Goal: Task Accomplishment & Management: Use online tool/utility

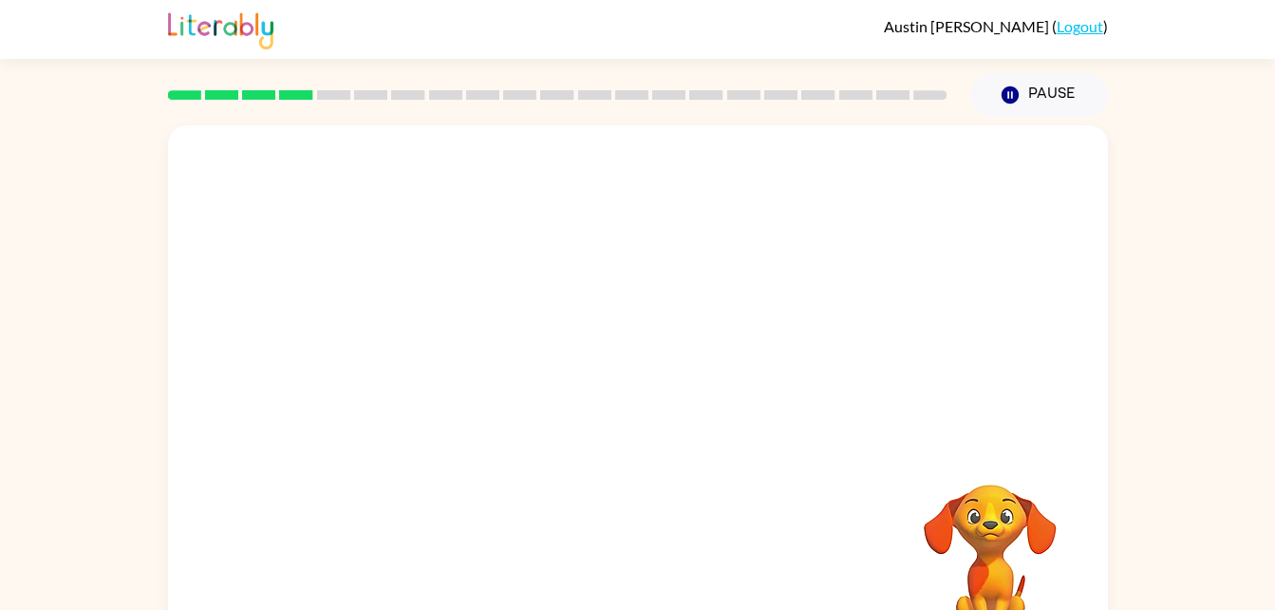
scroll to position [58, 0]
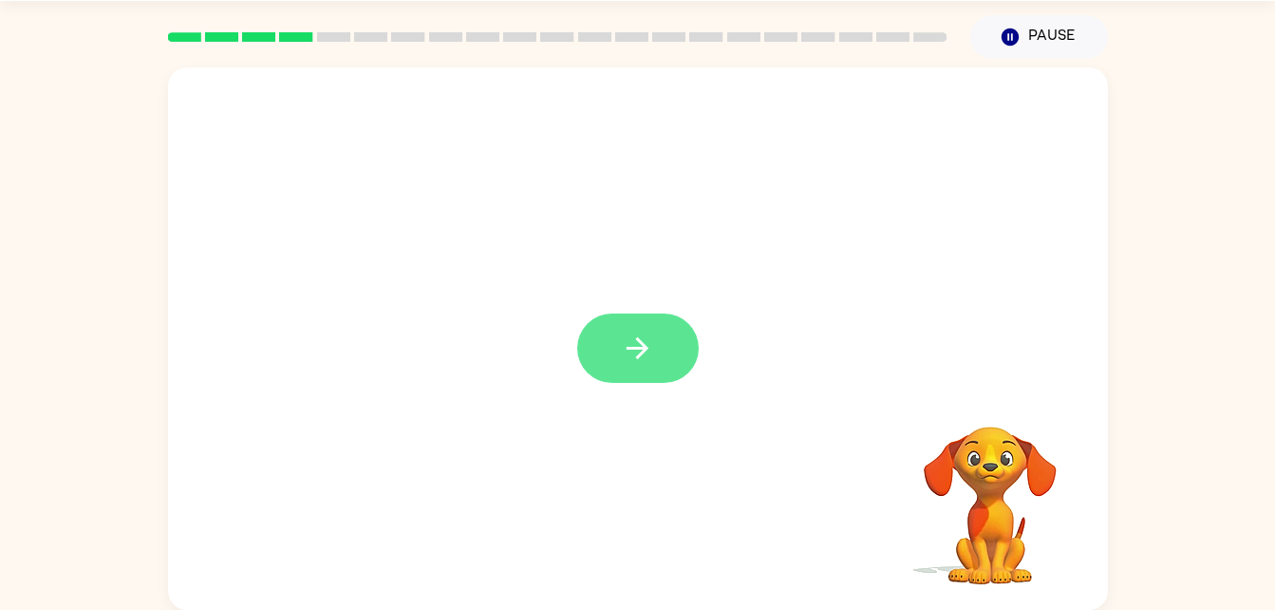
click at [662, 367] on button "button" at bounding box center [638, 347] width 122 height 69
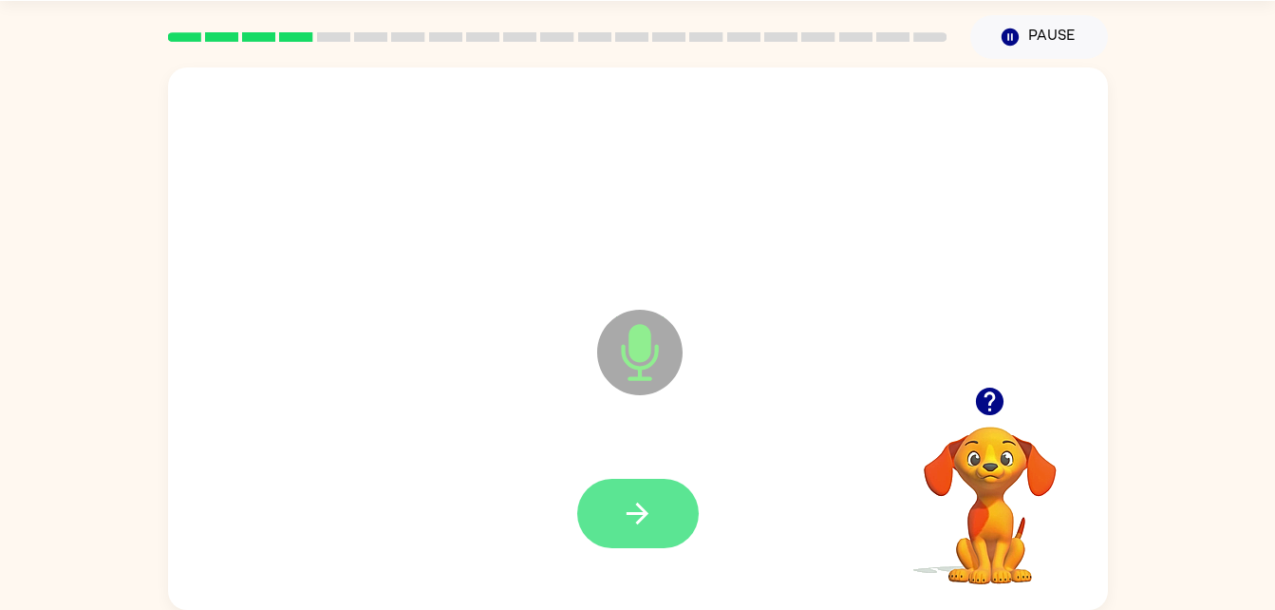
click at [636, 498] on icon "button" at bounding box center [637, 513] width 33 height 33
click at [650, 513] on icon "button" at bounding box center [637, 513] width 33 height 33
click at [636, 504] on icon "button" at bounding box center [638, 513] width 22 height 22
click at [640, 539] on button "button" at bounding box center [638, 513] width 122 height 69
click at [647, 534] on button "button" at bounding box center [638, 513] width 122 height 69
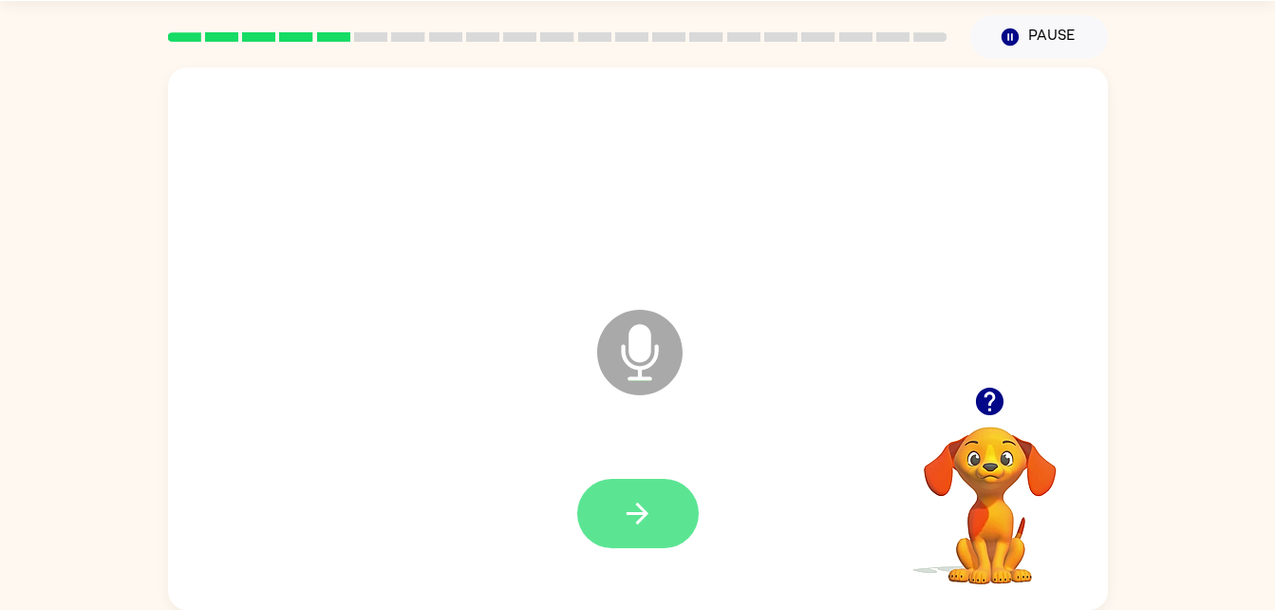
click at [641, 506] on icon "button" at bounding box center [638, 513] width 22 height 22
click at [646, 531] on button "button" at bounding box center [638, 513] width 122 height 69
click at [629, 531] on button "button" at bounding box center [638, 513] width 122 height 69
click at [629, 514] on icon "button" at bounding box center [638, 513] width 22 height 22
click at [642, 514] on icon "button" at bounding box center [638, 513] width 22 height 22
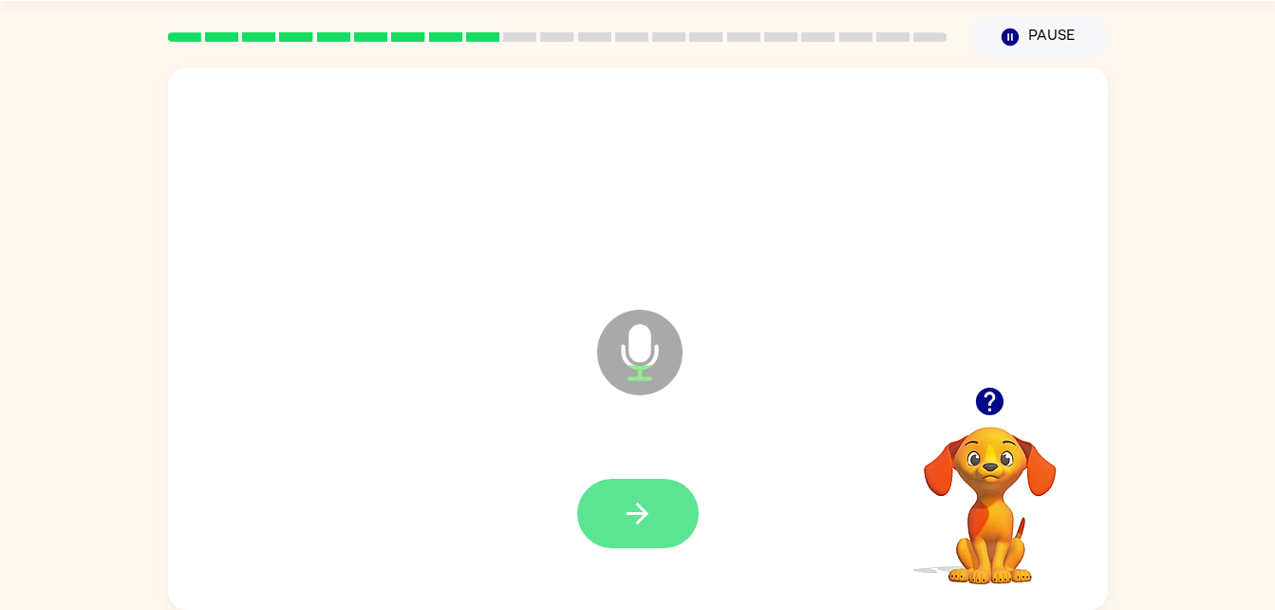
click at [646, 517] on icon "button" at bounding box center [637, 513] width 33 height 33
click at [682, 486] on button "button" at bounding box center [638, 513] width 122 height 69
click at [646, 509] on icon "button" at bounding box center [637, 513] width 33 height 33
click at [642, 506] on icon "button" at bounding box center [637, 513] width 33 height 33
click at [602, 543] on button "button" at bounding box center [638, 513] width 122 height 69
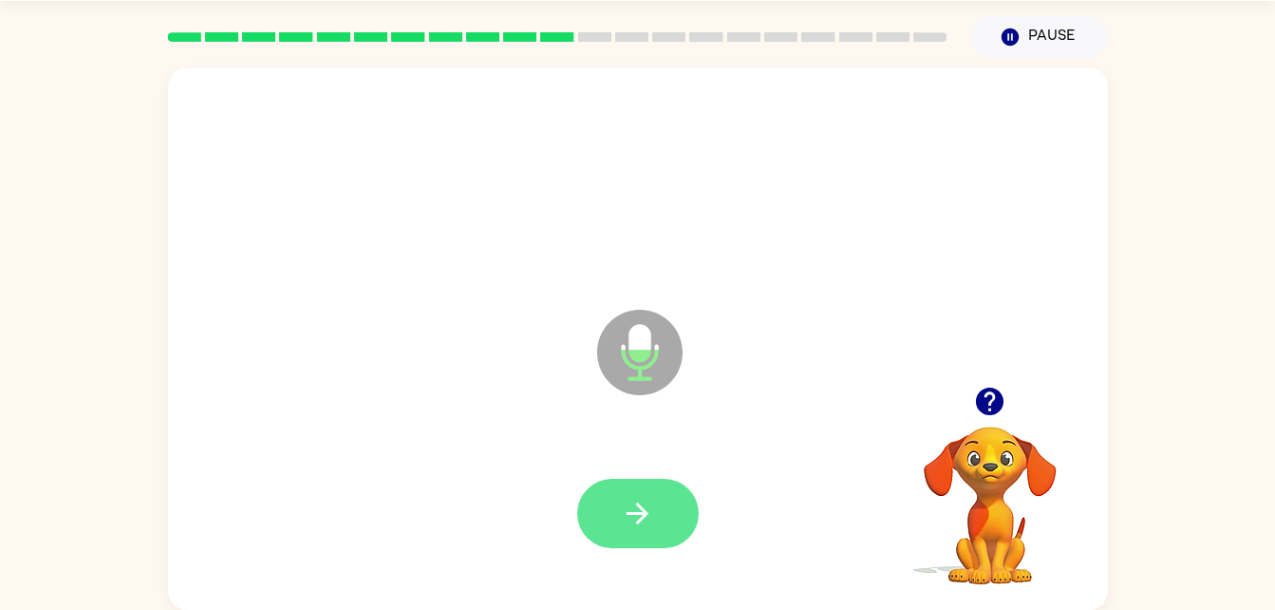
click at [644, 500] on icon "button" at bounding box center [637, 513] width 33 height 33
click at [654, 526] on button "button" at bounding box center [638, 513] width 122 height 69
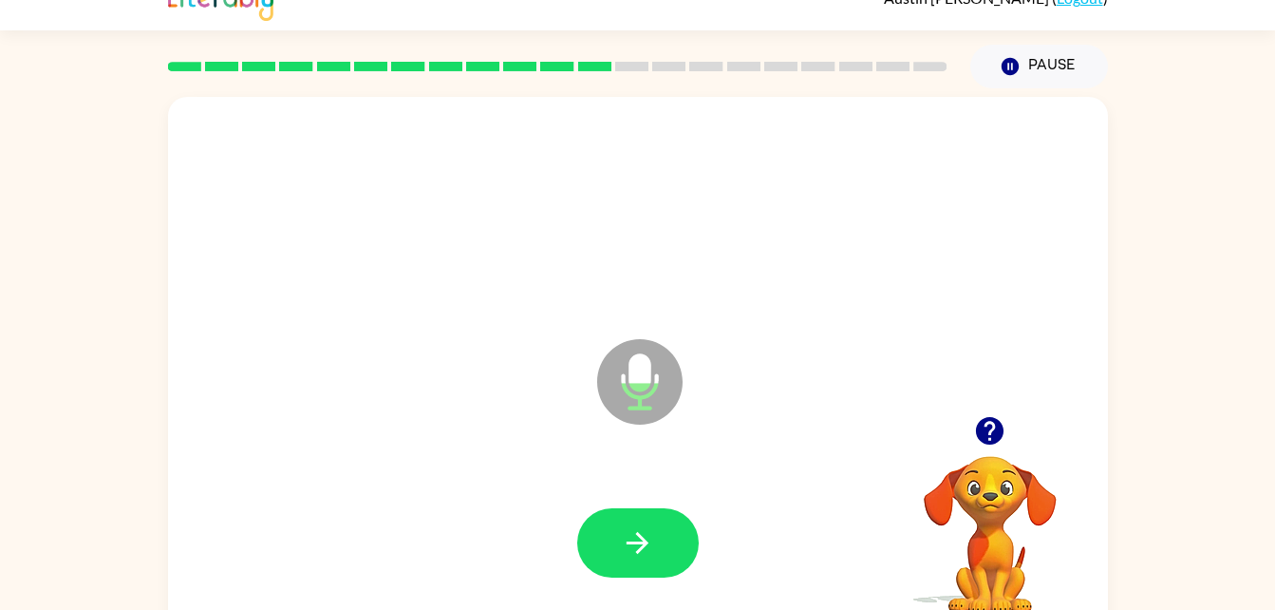
scroll to position [26, 0]
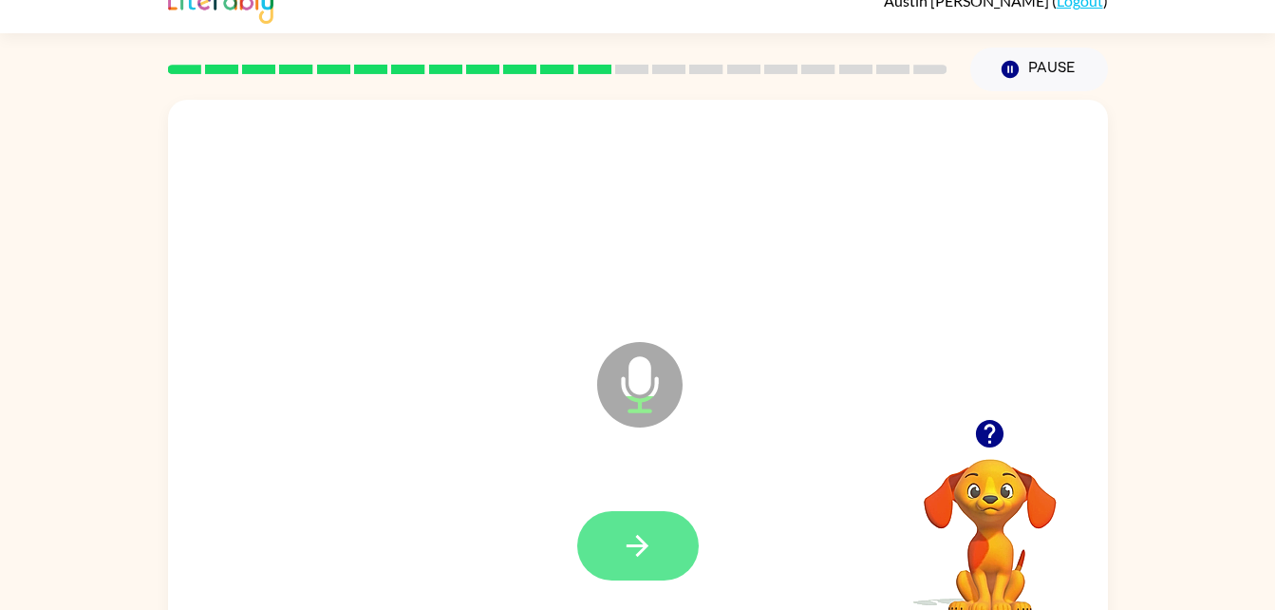
click at [647, 546] on icon "button" at bounding box center [638, 546] width 22 height 22
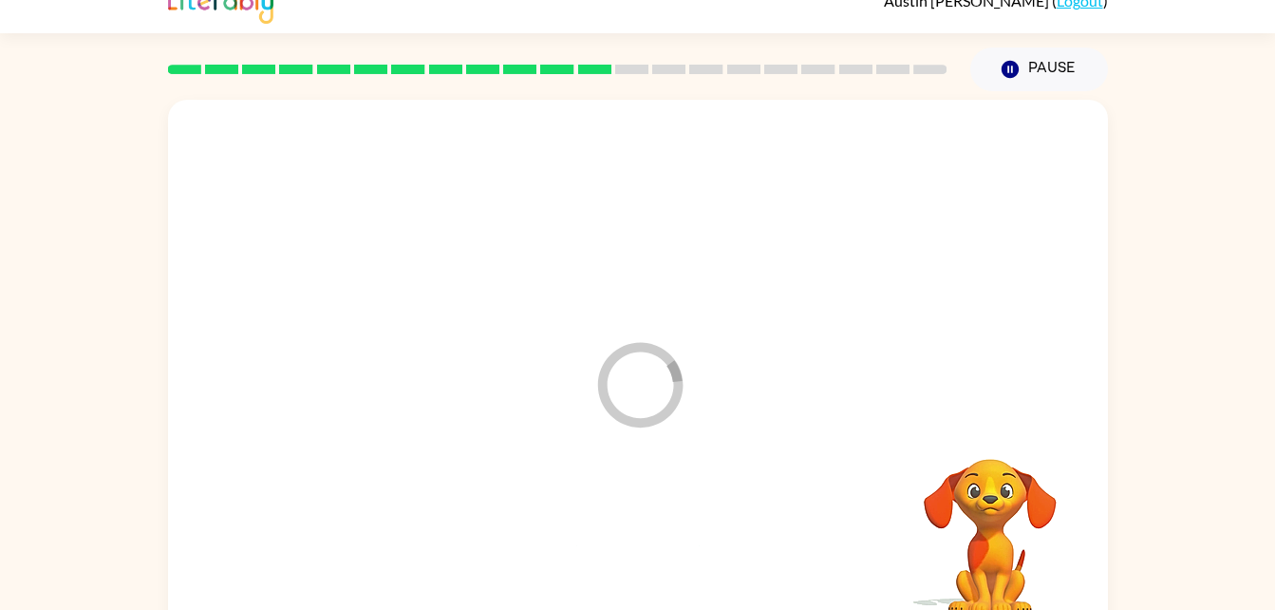
scroll to position [58, 0]
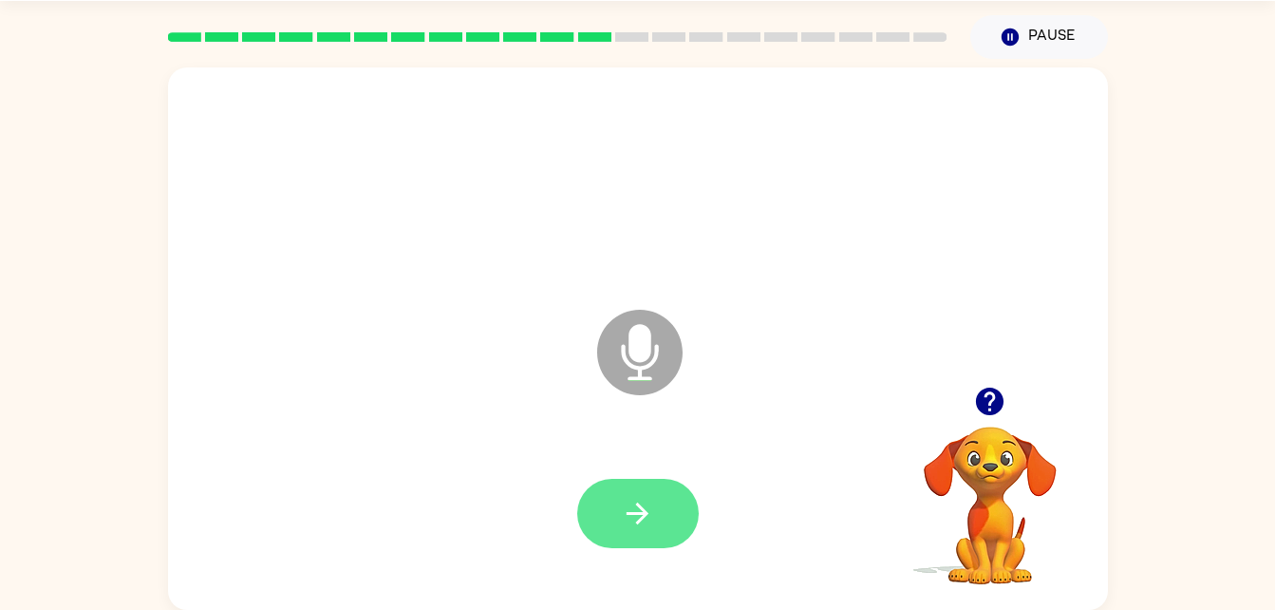
click at [654, 516] on button "button" at bounding box center [638, 513] width 122 height 69
click at [649, 532] on button "button" at bounding box center [638, 513] width 122 height 69
click at [649, 517] on icon "button" at bounding box center [637, 513] width 33 height 33
click at [662, 526] on button "button" at bounding box center [638, 513] width 122 height 69
click at [633, 531] on button "button" at bounding box center [638, 513] width 122 height 69
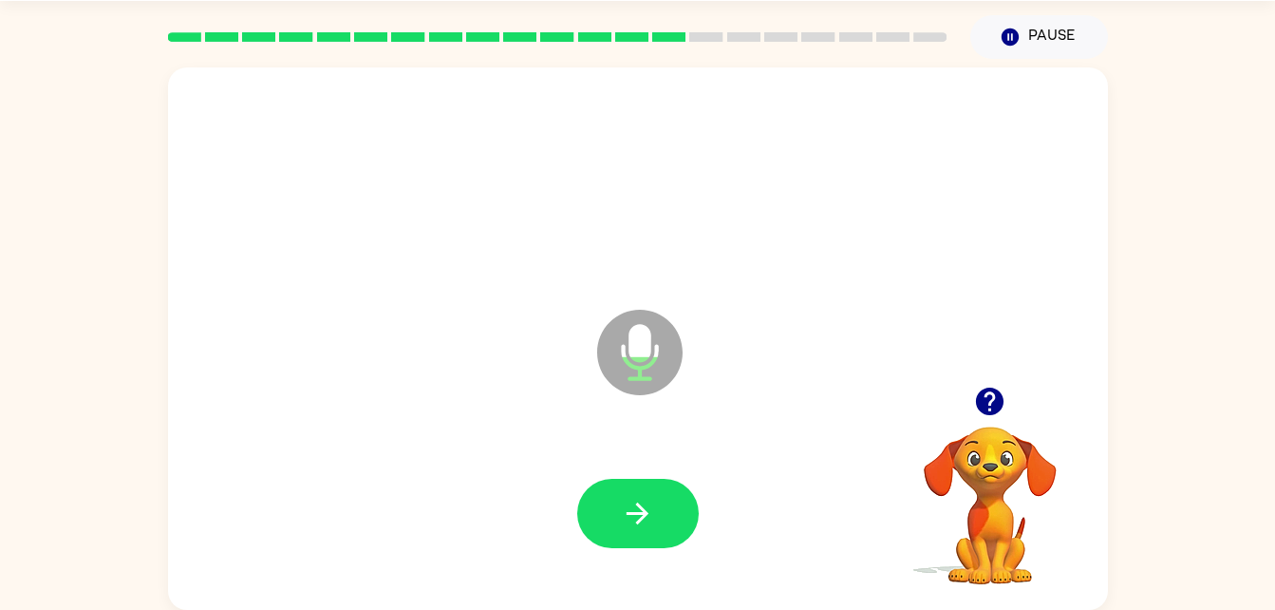
click at [643, 571] on div at bounding box center [638, 514] width 902 height 156
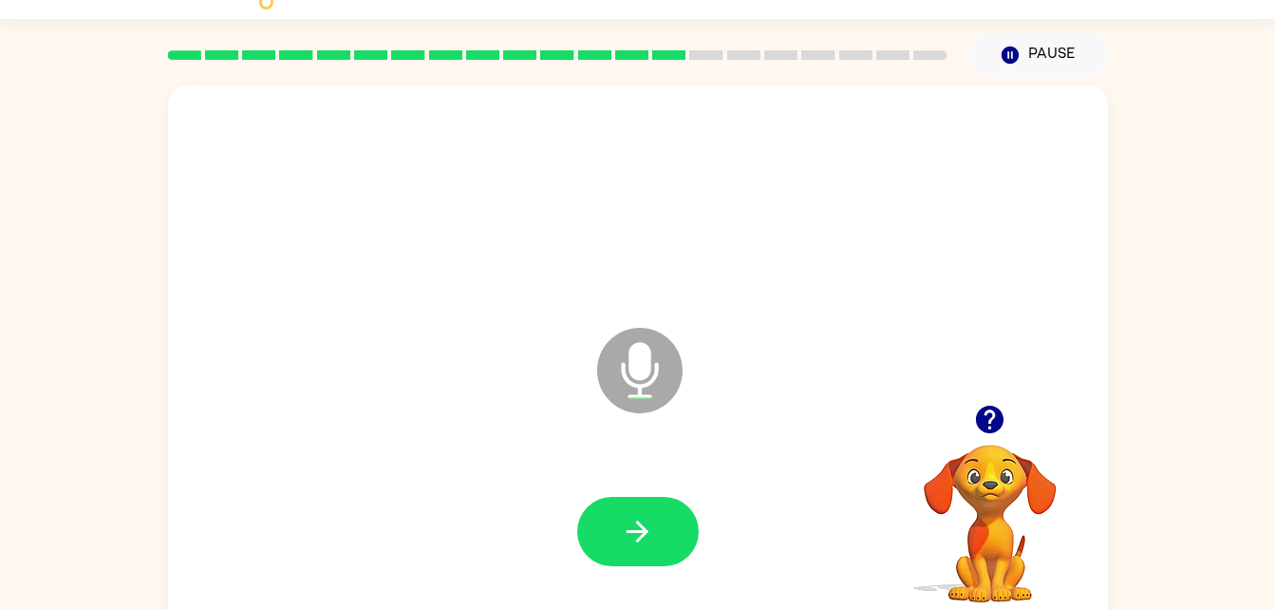
scroll to position [28, 0]
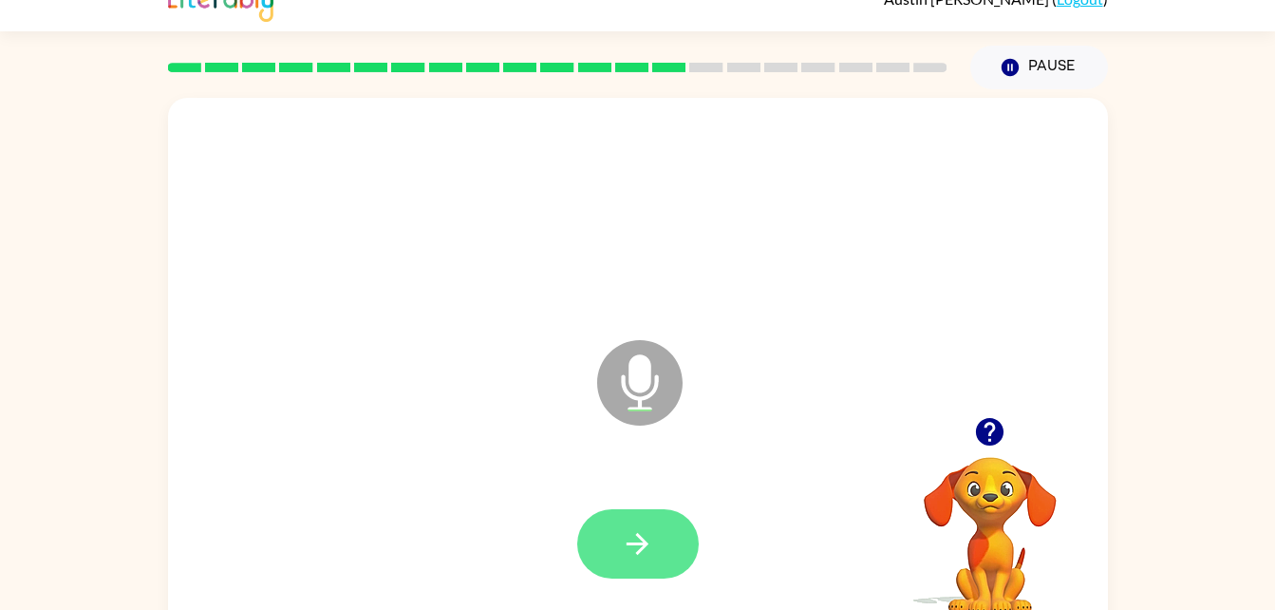
click at [593, 553] on button "button" at bounding box center [638, 543] width 122 height 69
click at [666, 534] on button "button" at bounding box center [638, 543] width 122 height 69
click at [640, 557] on icon "button" at bounding box center [637, 543] width 33 height 33
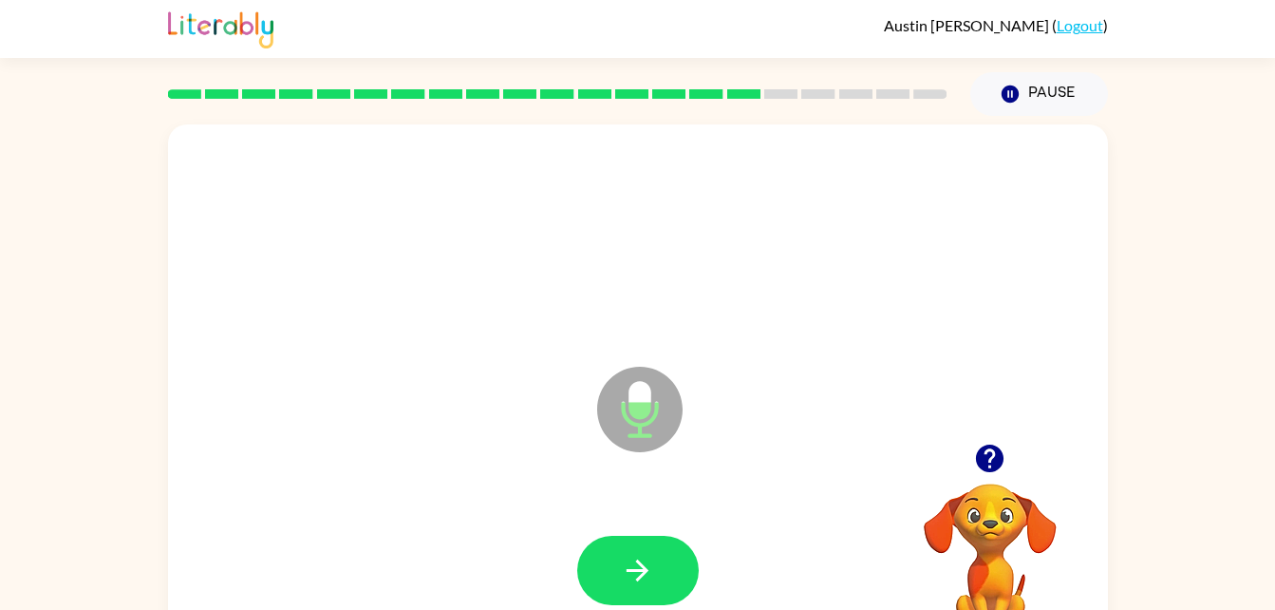
scroll to position [0, 0]
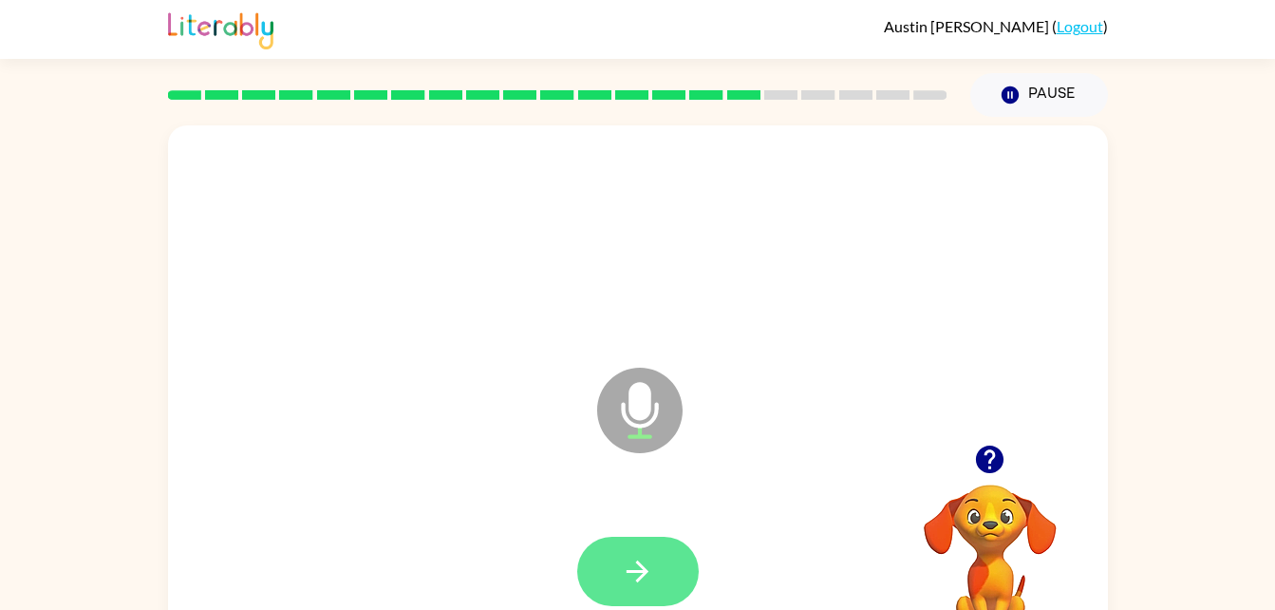
click at [639, 590] on button "button" at bounding box center [638, 570] width 122 height 69
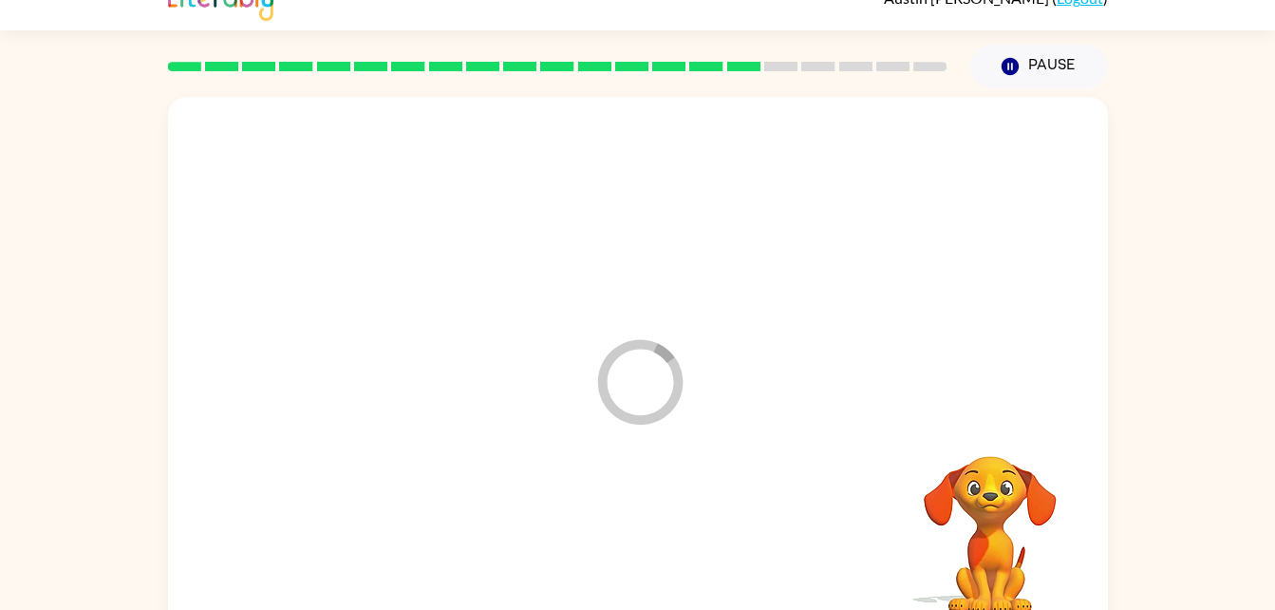
scroll to position [58, 0]
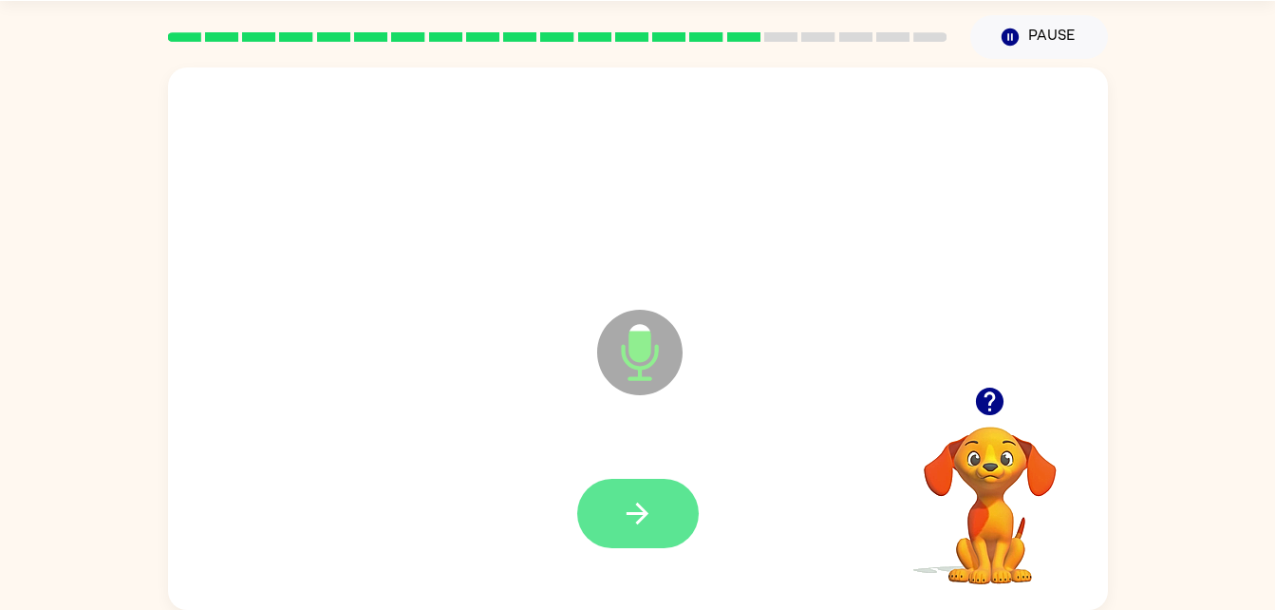
click at [647, 544] on button "button" at bounding box center [638, 513] width 122 height 69
click at [649, 481] on button "button" at bounding box center [638, 513] width 122 height 69
click at [638, 531] on button "button" at bounding box center [638, 513] width 122 height 69
click at [662, 505] on button "button" at bounding box center [638, 513] width 122 height 69
click at [638, 547] on button "button" at bounding box center [638, 513] width 122 height 69
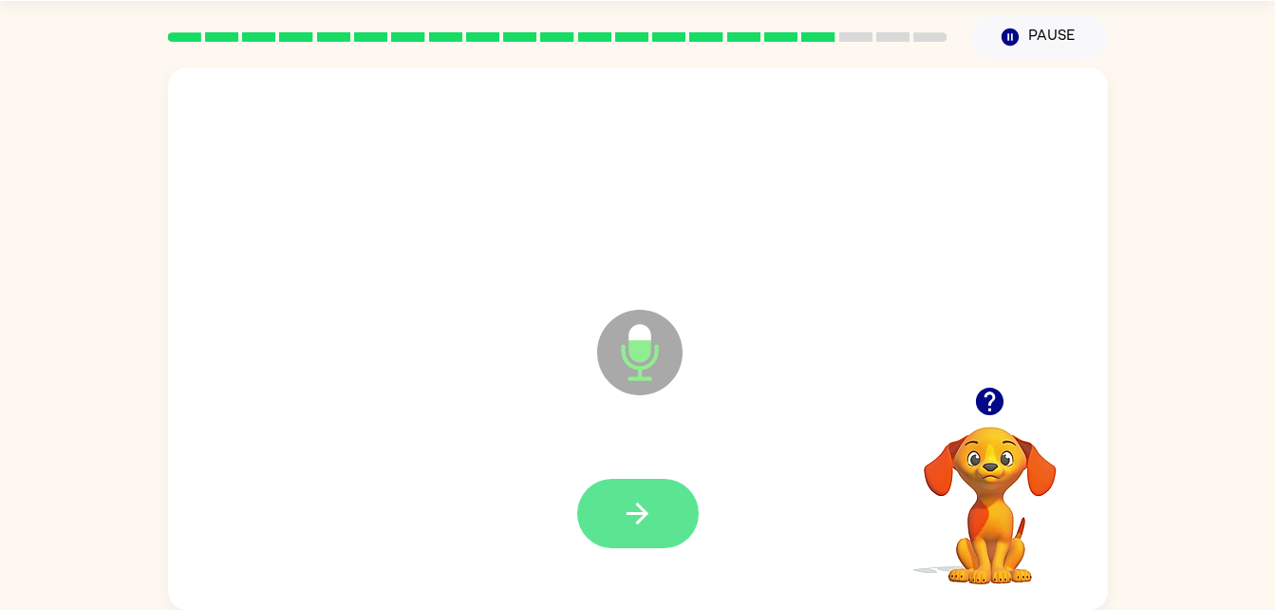
click at [649, 529] on icon "button" at bounding box center [637, 513] width 33 height 33
click at [646, 530] on button "button" at bounding box center [638, 513] width 122 height 69
click at [631, 521] on icon "button" at bounding box center [637, 513] width 33 height 33
click at [653, 542] on button "button" at bounding box center [638, 513] width 122 height 69
click at [662, 511] on button "button" at bounding box center [638, 513] width 122 height 69
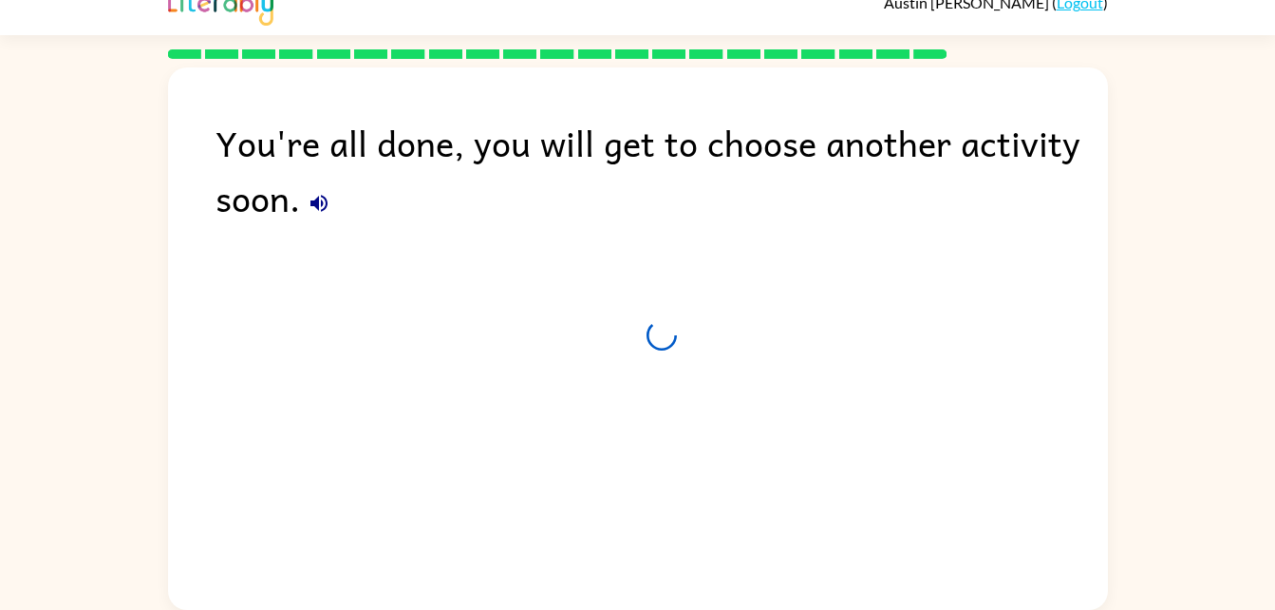
scroll to position [24, 0]
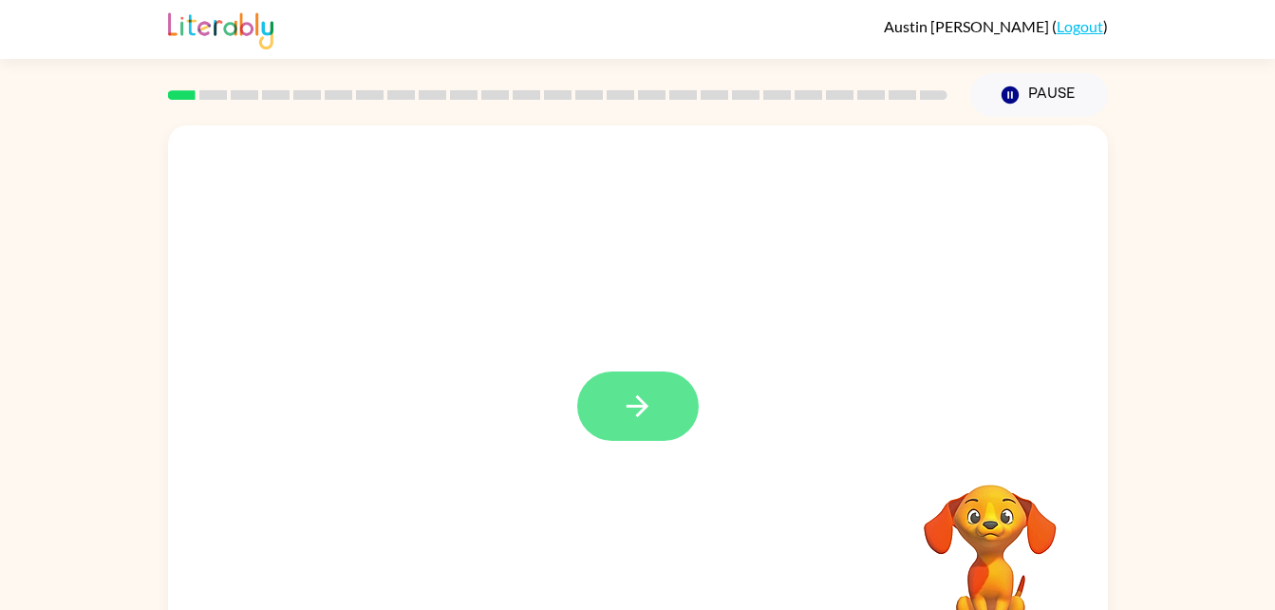
click at [601, 422] on button "button" at bounding box center [638, 405] width 122 height 69
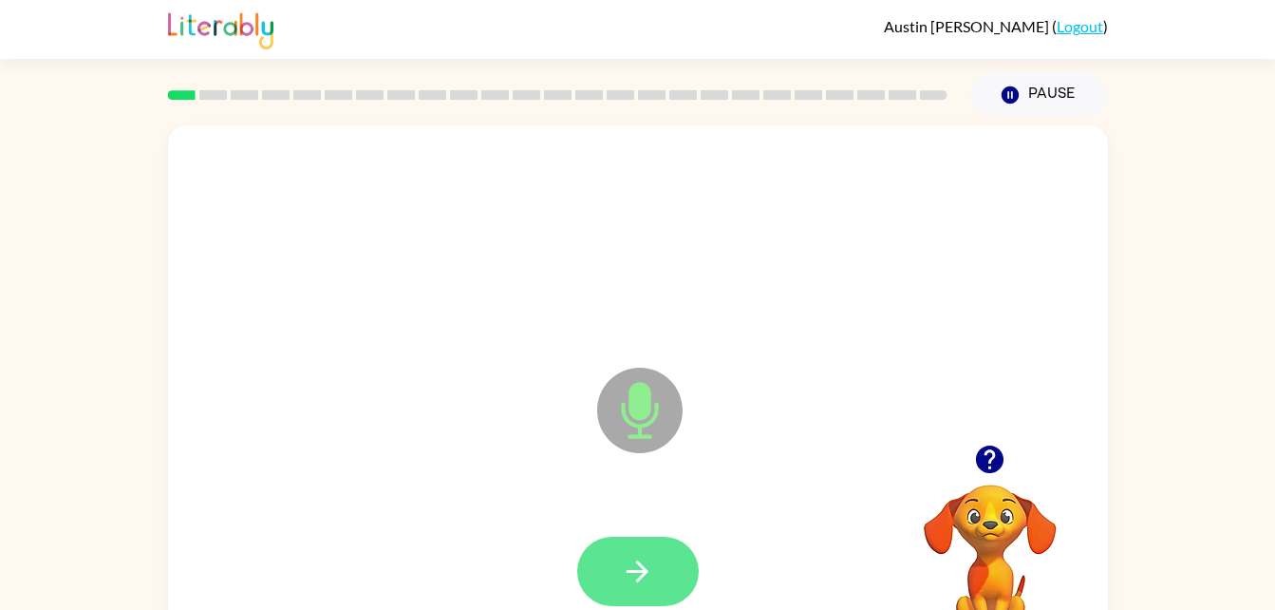
click at [606, 560] on button "button" at bounding box center [638, 570] width 122 height 69
click at [621, 596] on button "button" at bounding box center [638, 570] width 122 height 69
click at [645, 600] on button "button" at bounding box center [638, 570] width 122 height 69
click at [647, 553] on button "button" at bounding box center [638, 570] width 122 height 69
click at [628, 566] on icon "button" at bounding box center [637, 570] width 33 height 33
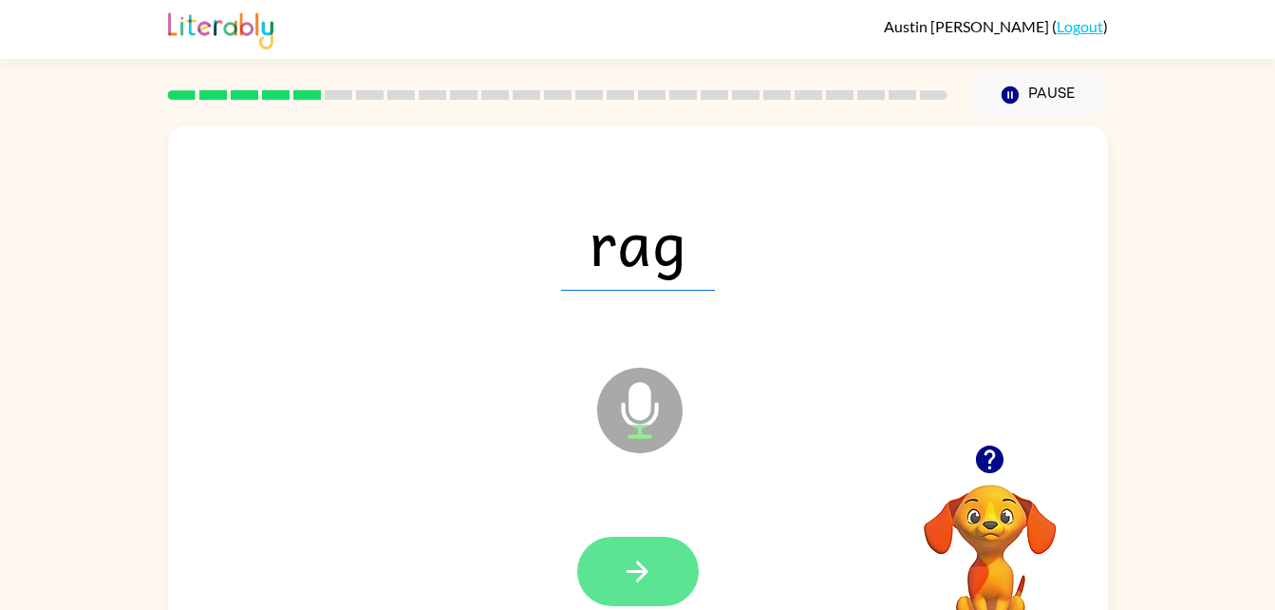
click at [633, 565] on icon "button" at bounding box center [637, 570] width 33 height 33
click at [632, 597] on button "button" at bounding box center [638, 570] width 122 height 69
click at [647, 579] on icon "button" at bounding box center [637, 570] width 33 height 33
click at [629, 568] on icon "button" at bounding box center [637, 570] width 33 height 33
click at [609, 573] on button "button" at bounding box center [638, 570] width 122 height 69
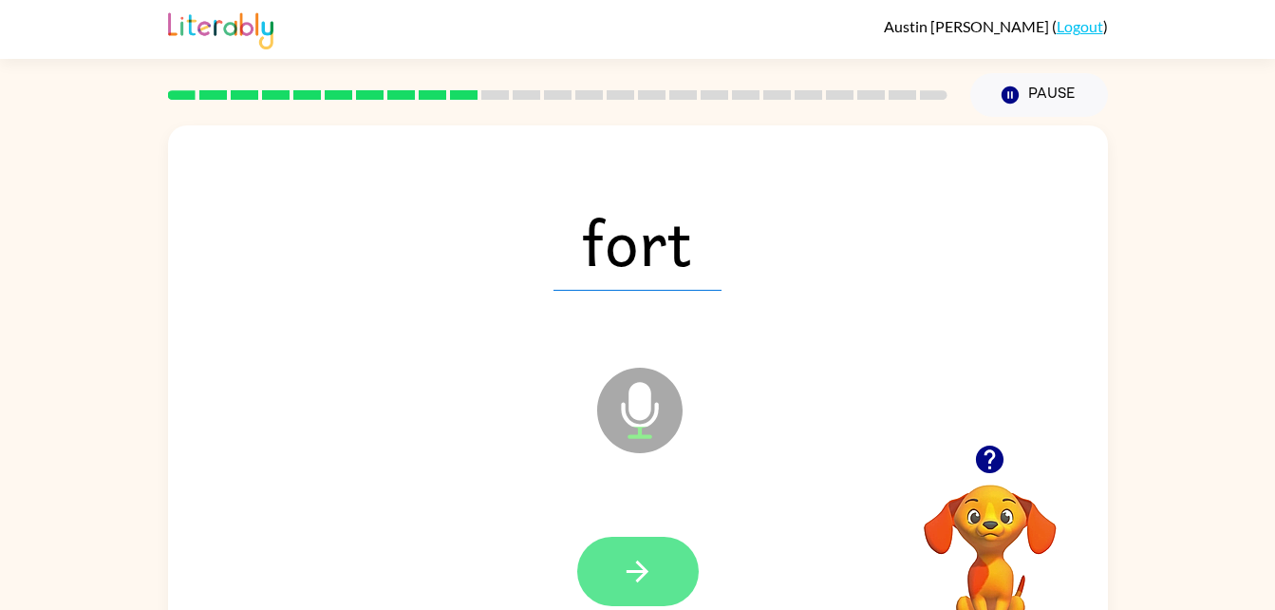
click at [642, 582] on icon "button" at bounding box center [637, 570] width 33 height 33
click at [637, 599] on button "button" at bounding box center [638, 570] width 122 height 69
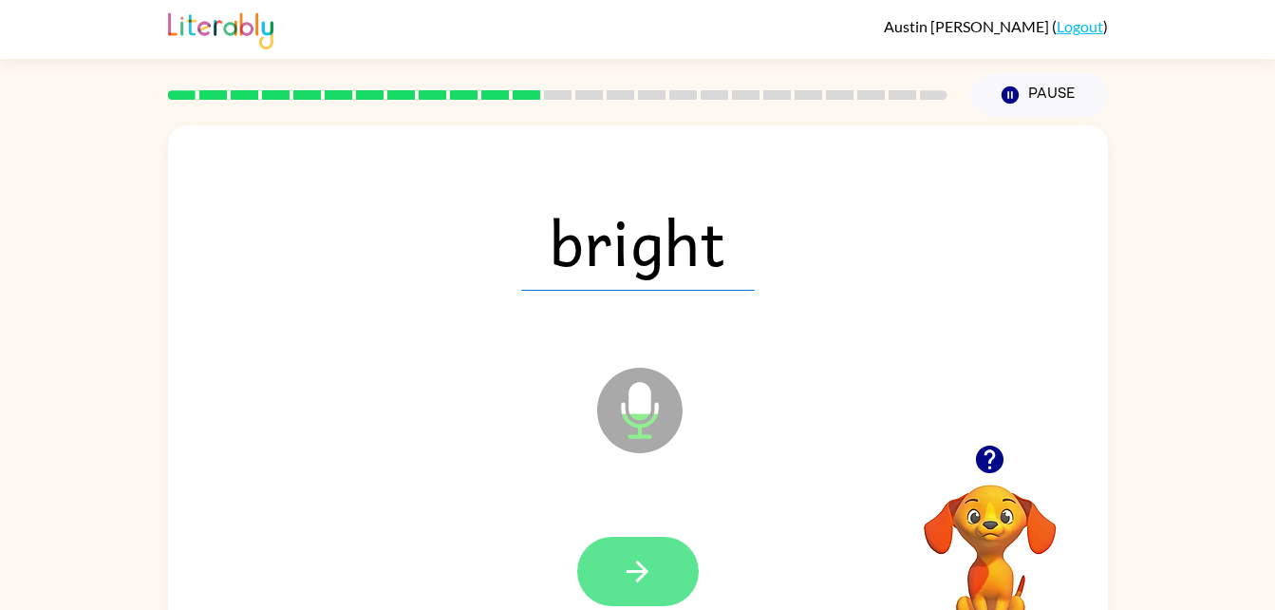
click at [600, 539] on button "button" at bounding box center [638, 570] width 122 height 69
click at [611, 561] on div at bounding box center [638, 570] width 122 height 69
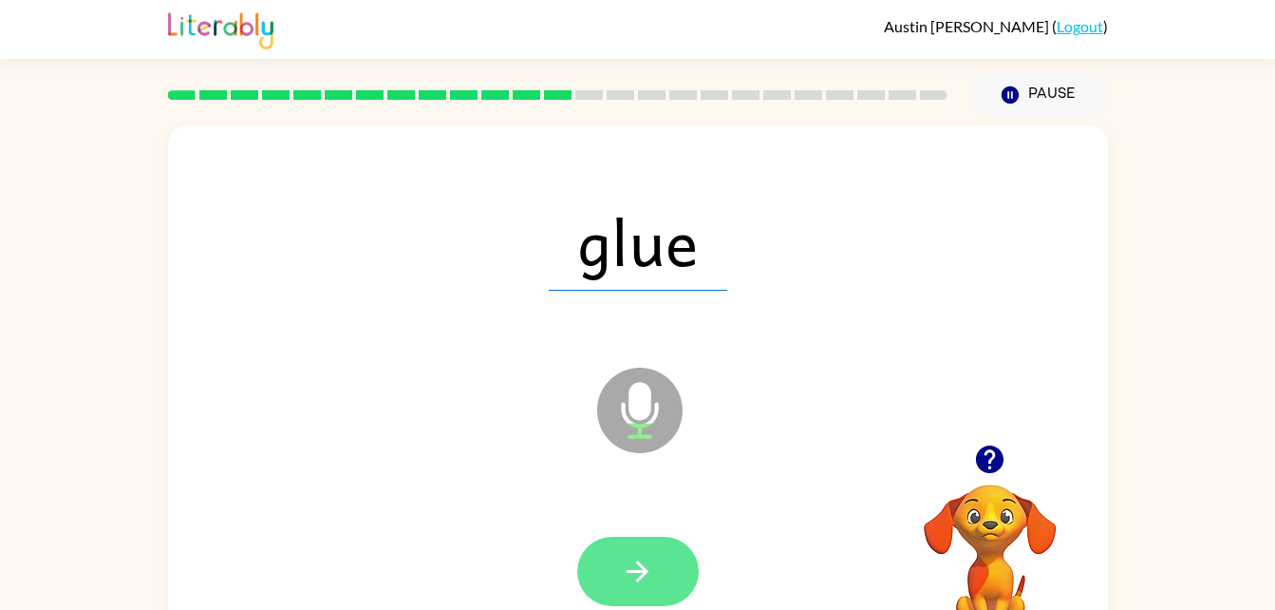
click at [625, 564] on icon "button" at bounding box center [637, 570] width 33 height 33
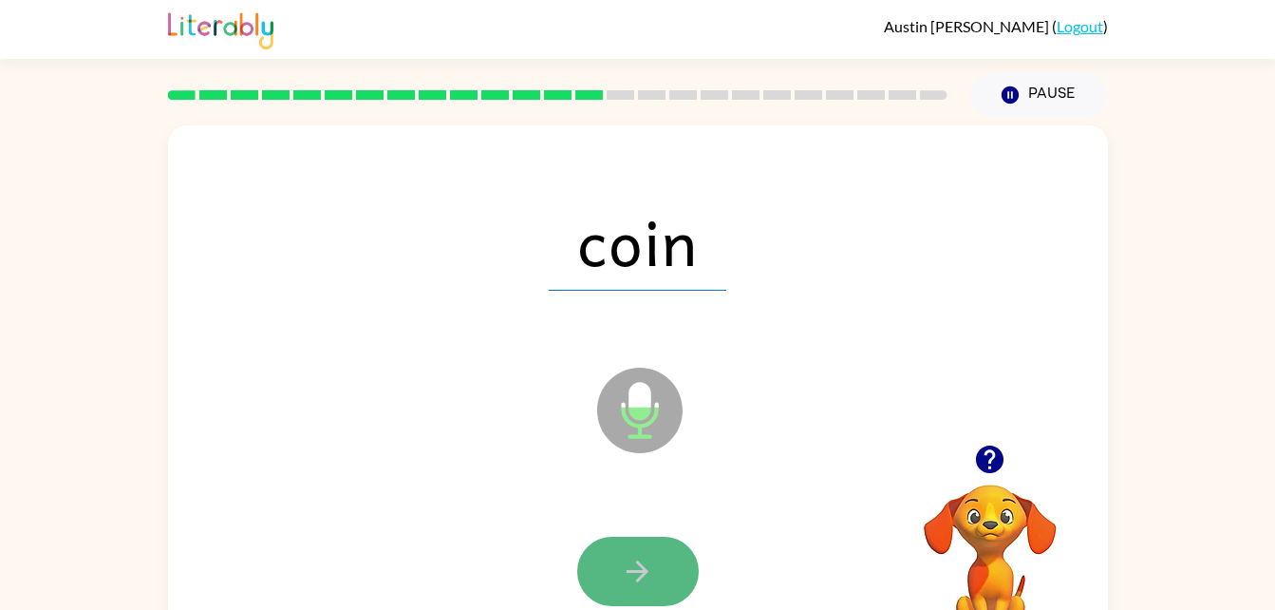
click at [646, 577] on icon "button" at bounding box center [637, 570] width 33 height 33
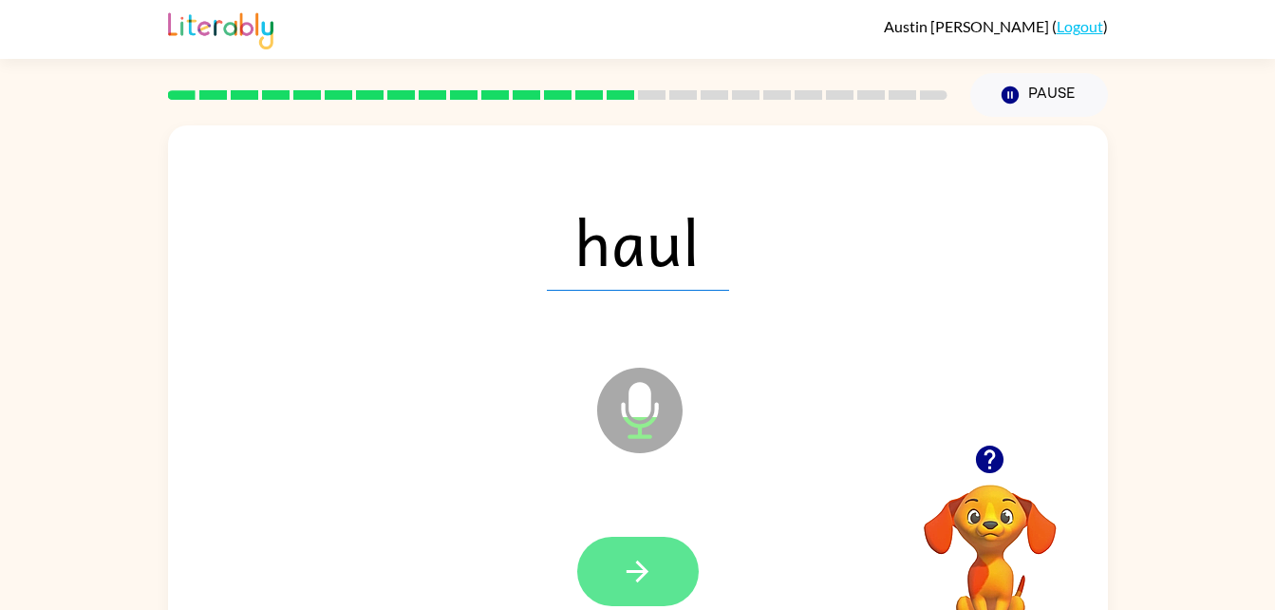
click at [650, 575] on icon "button" at bounding box center [637, 570] width 33 height 33
click at [640, 596] on button "button" at bounding box center [638, 570] width 122 height 69
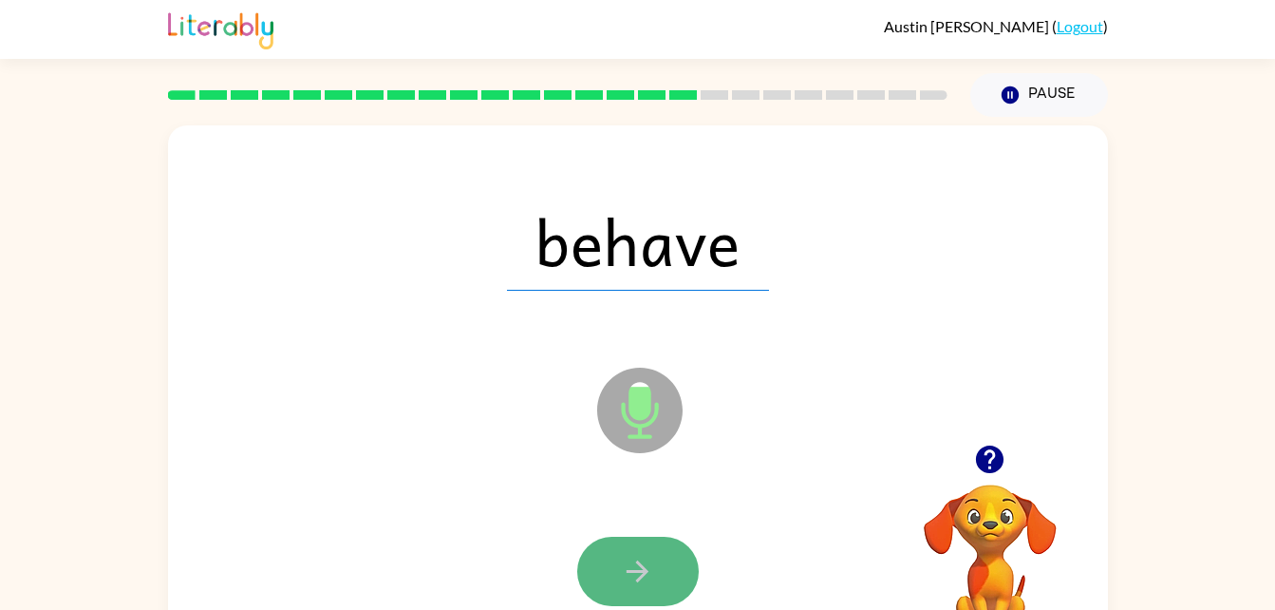
click at [641, 563] on icon "button" at bounding box center [637, 570] width 33 height 33
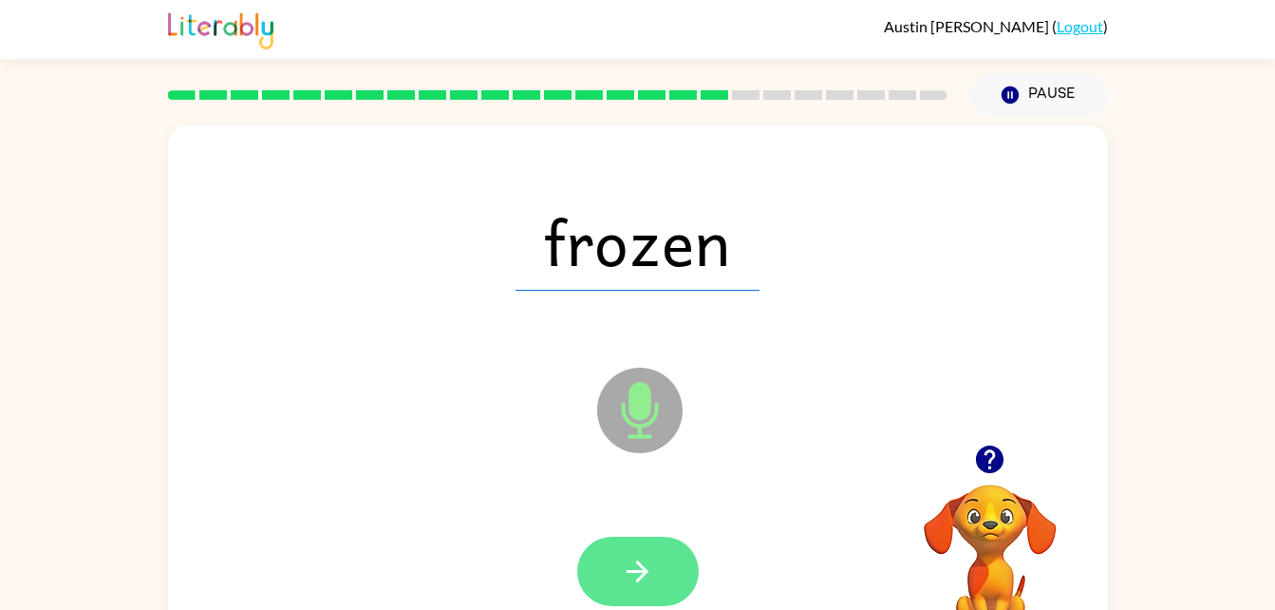
click at [635, 572] on icon "button" at bounding box center [637, 570] width 33 height 33
click at [647, 554] on icon "button" at bounding box center [637, 570] width 33 height 33
click at [621, 565] on icon "button" at bounding box center [637, 570] width 33 height 33
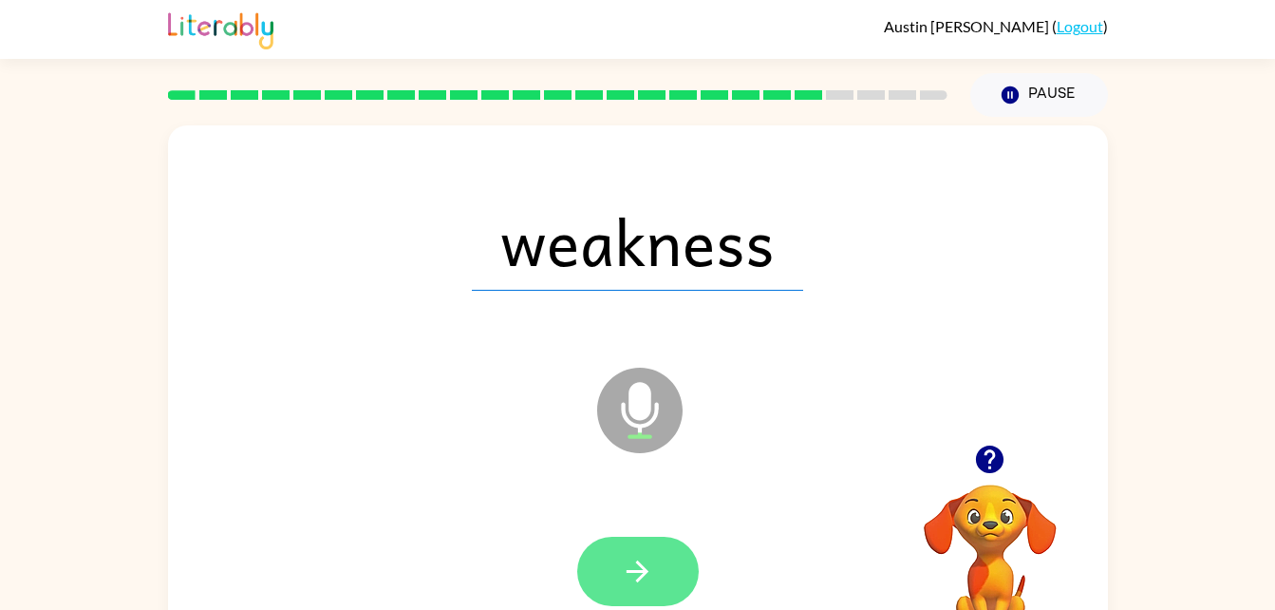
click at [619, 572] on button "button" at bounding box center [638, 570] width 122 height 69
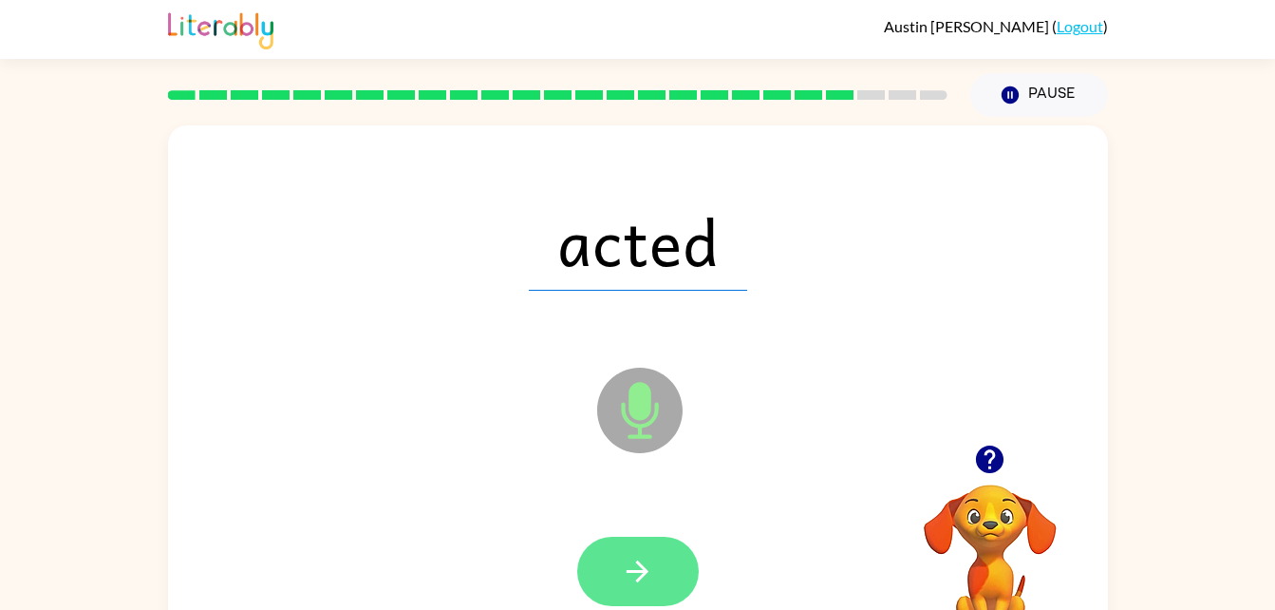
click at [640, 578] on icon "button" at bounding box center [638, 571] width 22 height 22
click at [625, 571] on icon "button" at bounding box center [637, 570] width 33 height 33
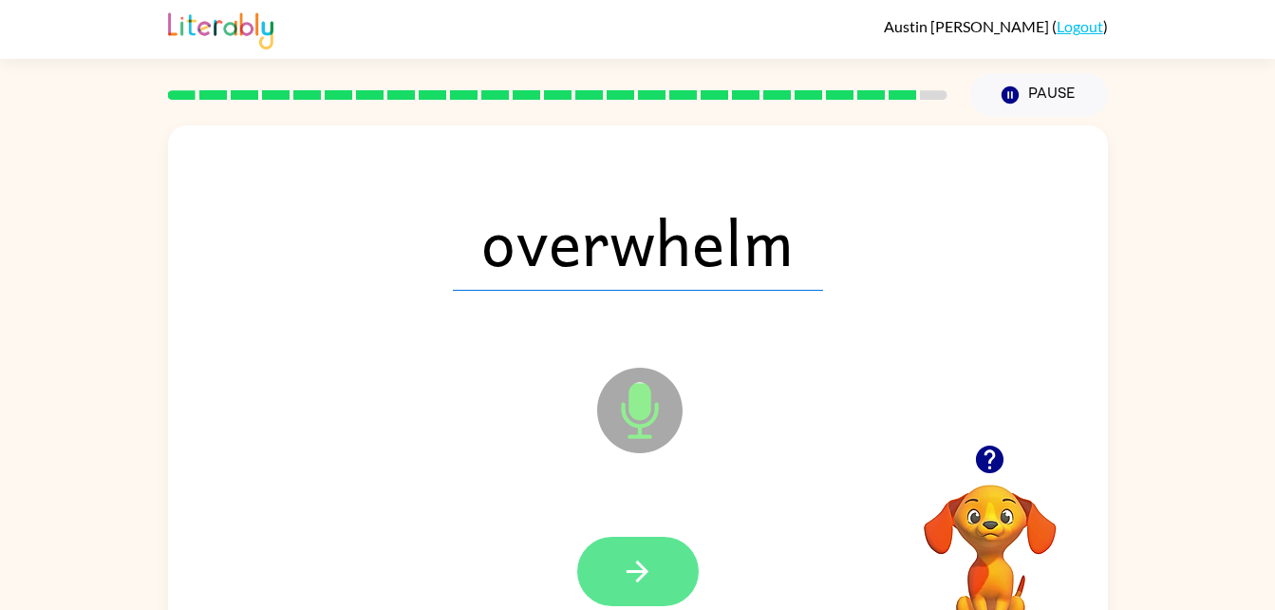
click at [636, 574] on icon "button" at bounding box center [637, 570] width 33 height 33
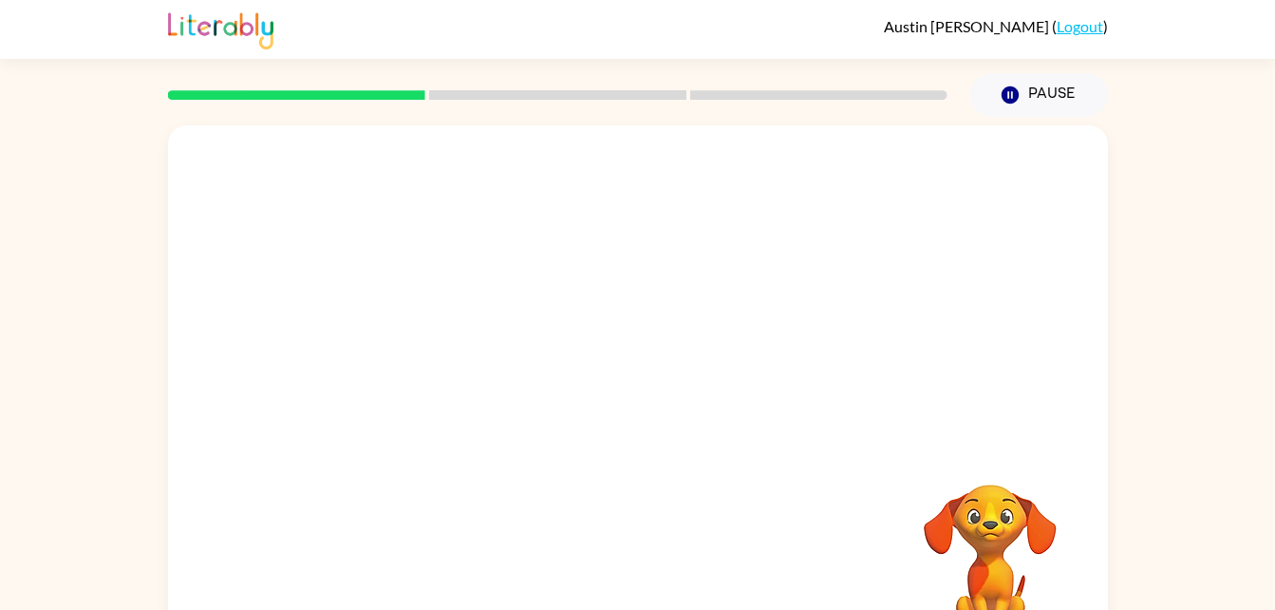
scroll to position [58, 0]
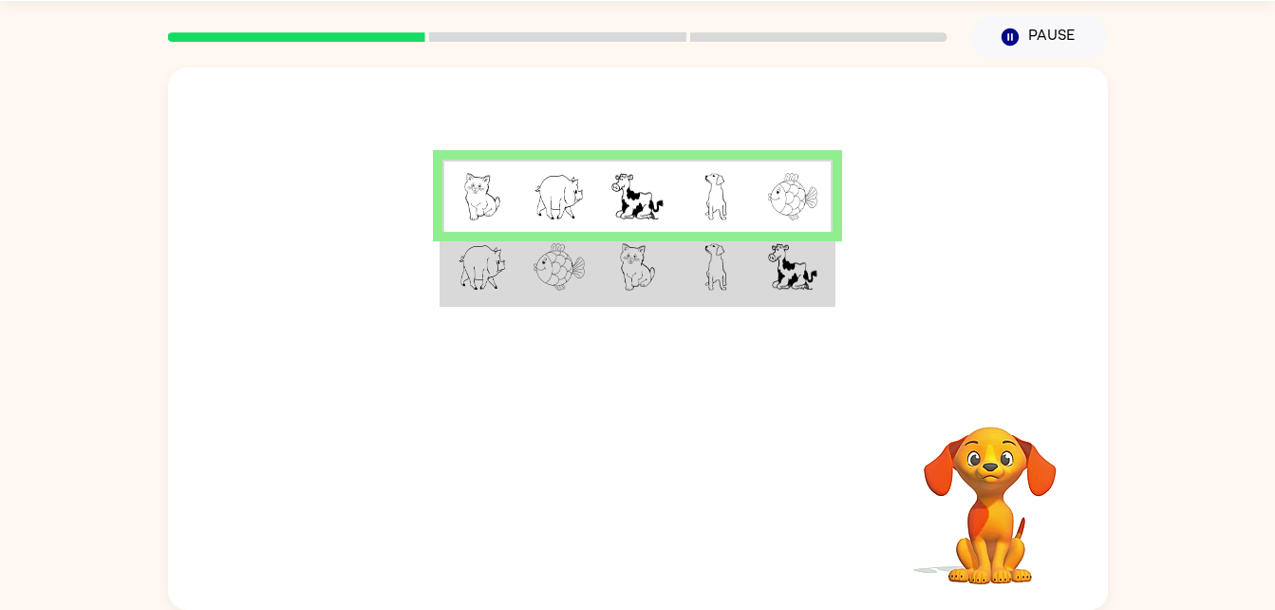
click at [803, 282] on img at bounding box center [792, 266] width 49 height 47
click at [786, 268] on img at bounding box center [792, 266] width 49 height 47
click at [774, 259] on img at bounding box center [792, 266] width 49 height 47
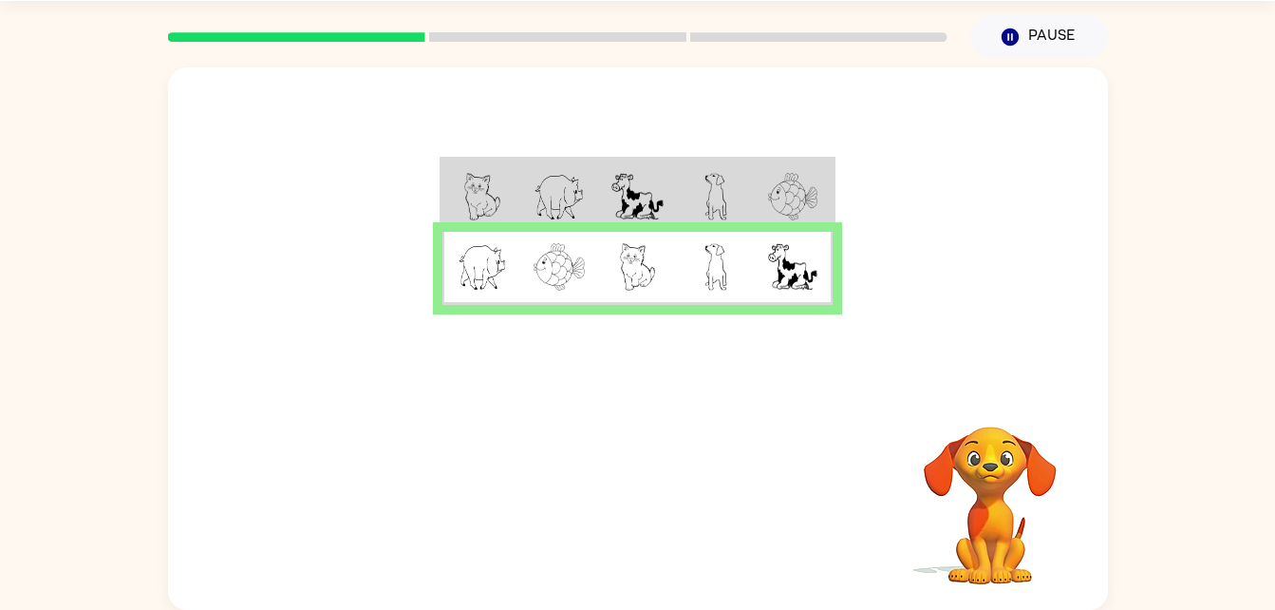
click at [0, 97] on html "[PERSON_NAME] ( Logout ) Pause Pause Your browser must support playing .mp4 fil…" at bounding box center [637, 275] width 1275 height 667
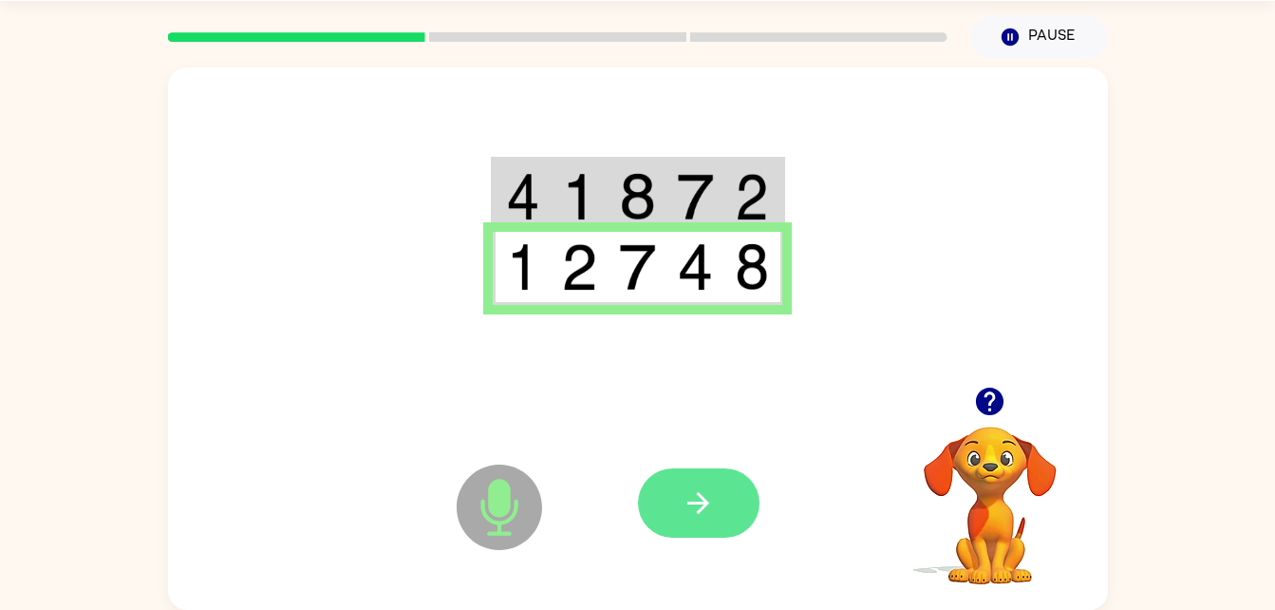
click at [676, 516] on button "button" at bounding box center [699, 502] width 122 height 69
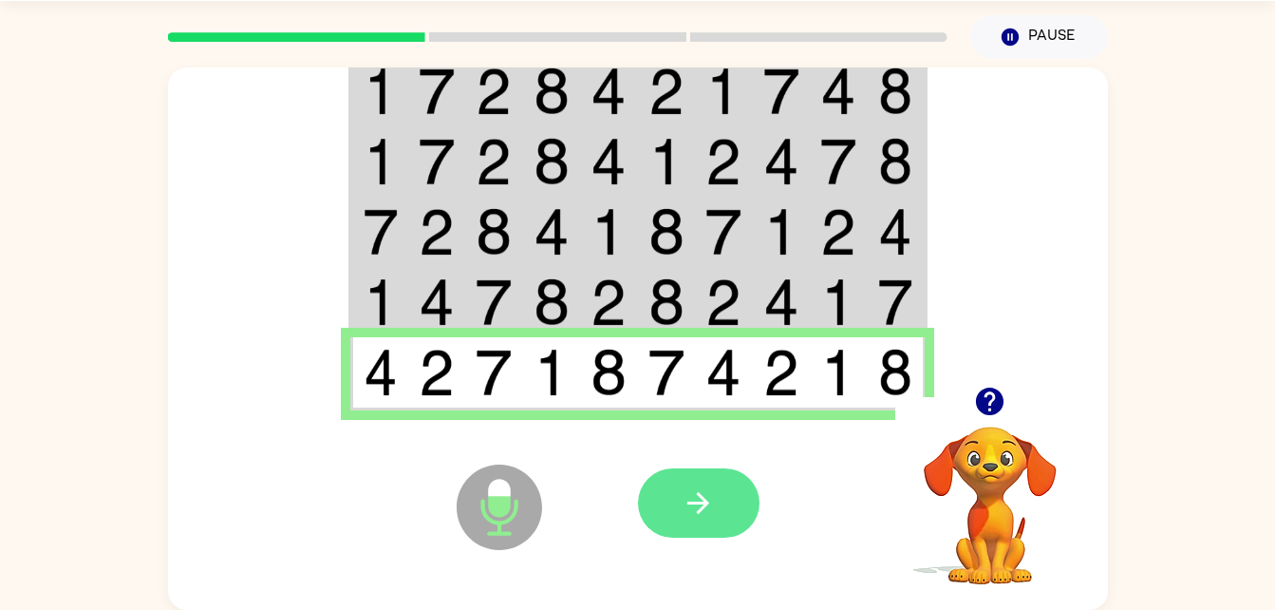
click at [696, 509] on icon "button" at bounding box center [698, 502] width 33 height 33
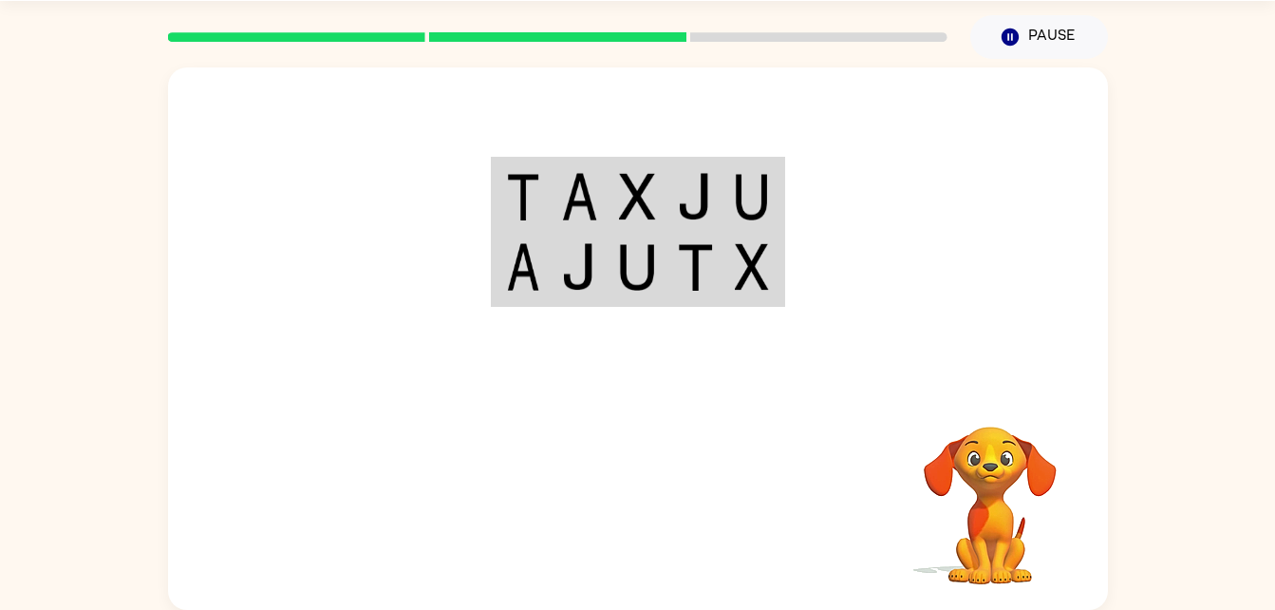
click at [34, 199] on div "Your browser must support playing .mp4 files to use Literably. Please try using…" at bounding box center [637, 334] width 1275 height 551
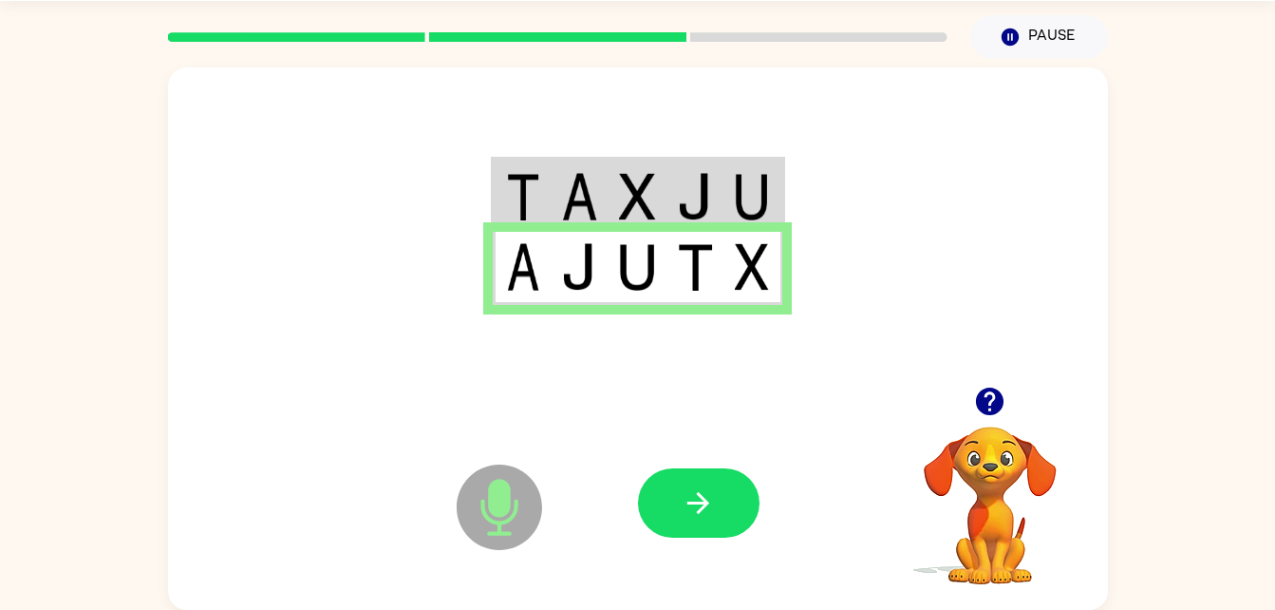
click at [34, 199] on div "Microphone The Microphone is here when it is your turn to talk Your browser mus…" at bounding box center [637, 334] width 1275 height 551
click at [676, 524] on button "button" at bounding box center [699, 502] width 122 height 69
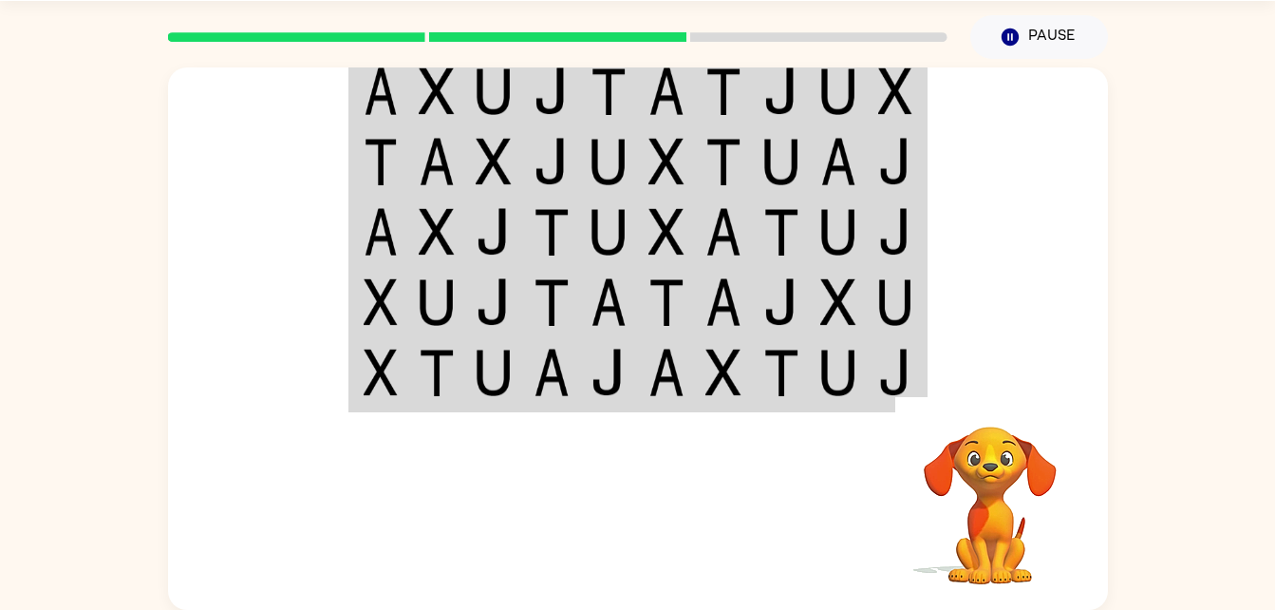
click at [19, 199] on div "Your browser must support playing .mp4 files to use Literably. Please try using…" at bounding box center [637, 334] width 1275 height 551
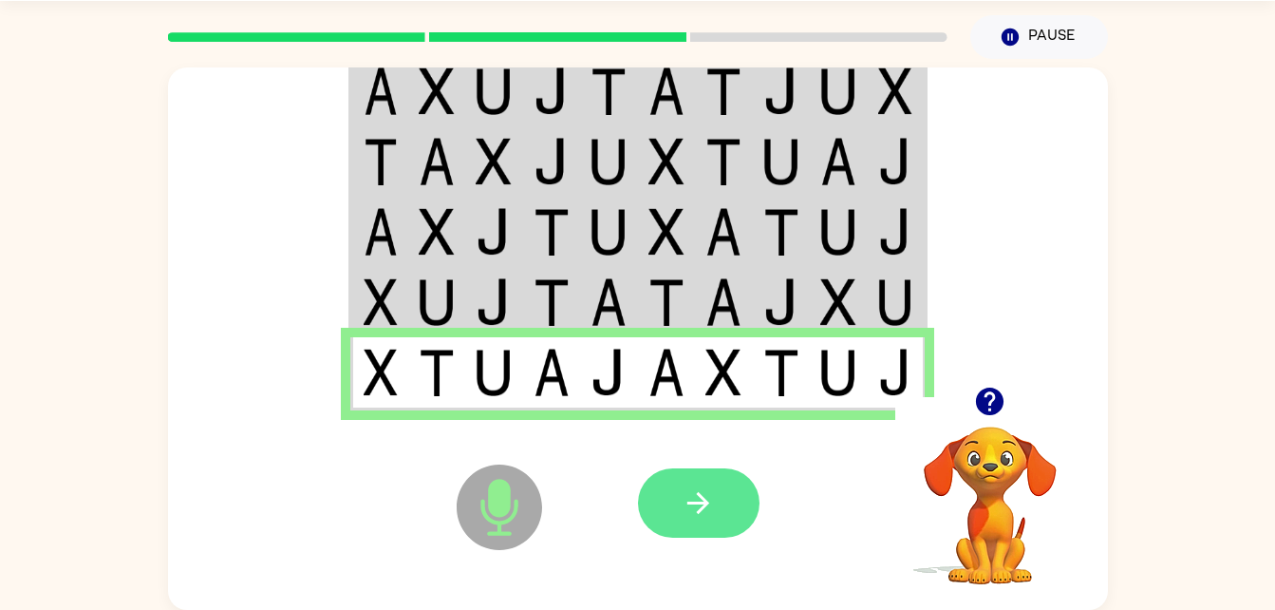
click at [676, 522] on button "button" at bounding box center [699, 502] width 122 height 69
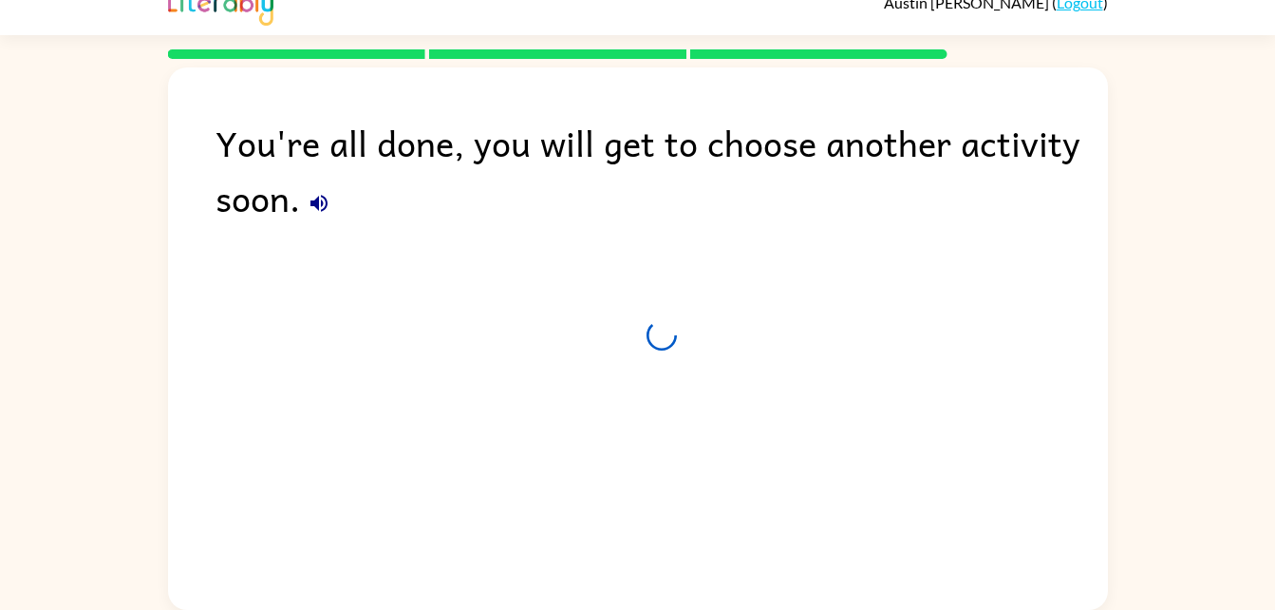
scroll to position [24, 0]
